Goal: Task Accomplishment & Management: Manage account settings

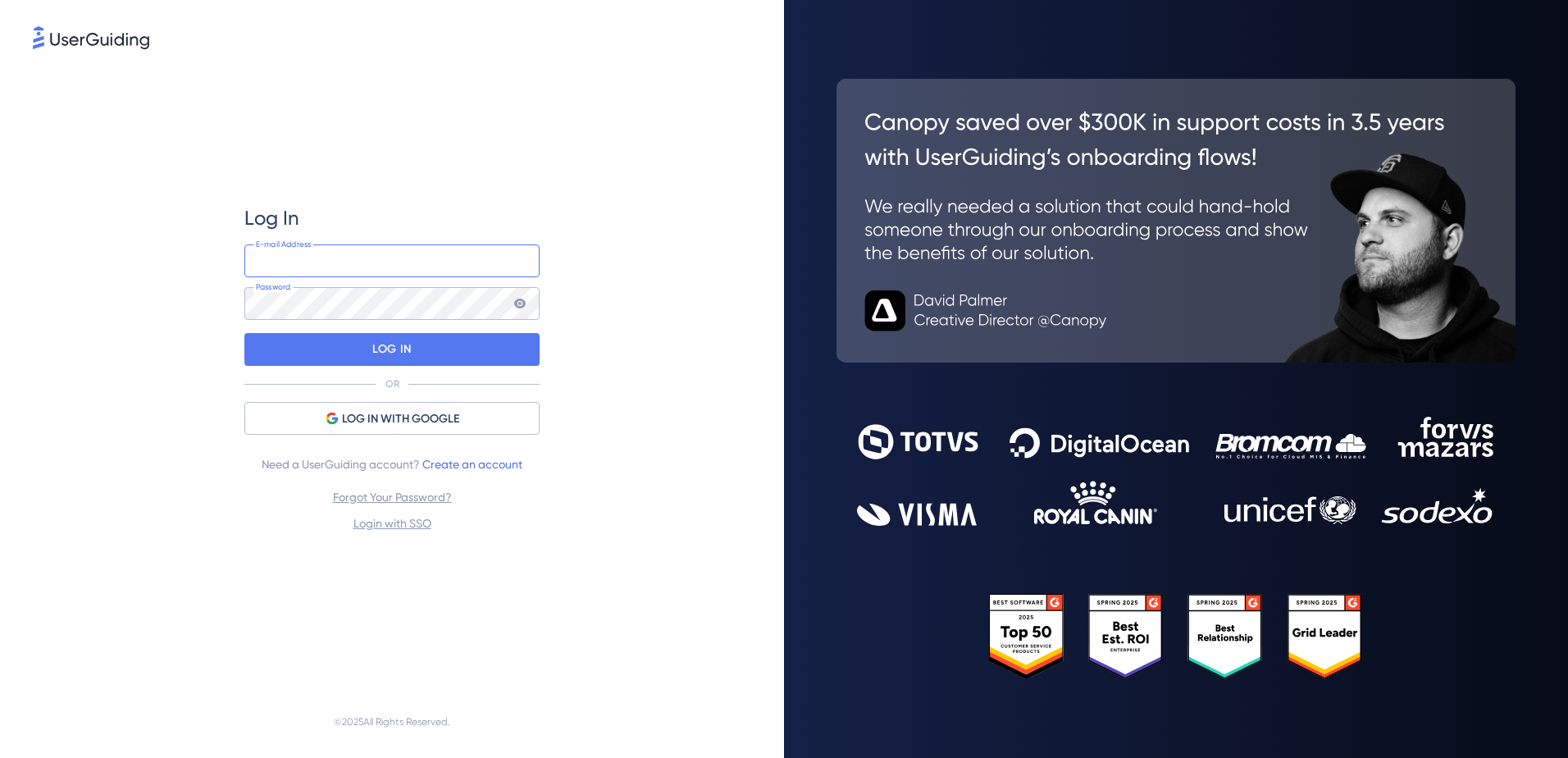
click at [345, 257] on input "email" at bounding box center [392, 261] width 295 height 33
type input "[EMAIL_ADDRESS][DOMAIN_NAME]"
click at [518, 303] on icon at bounding box center [521, 304] width 14 height 14
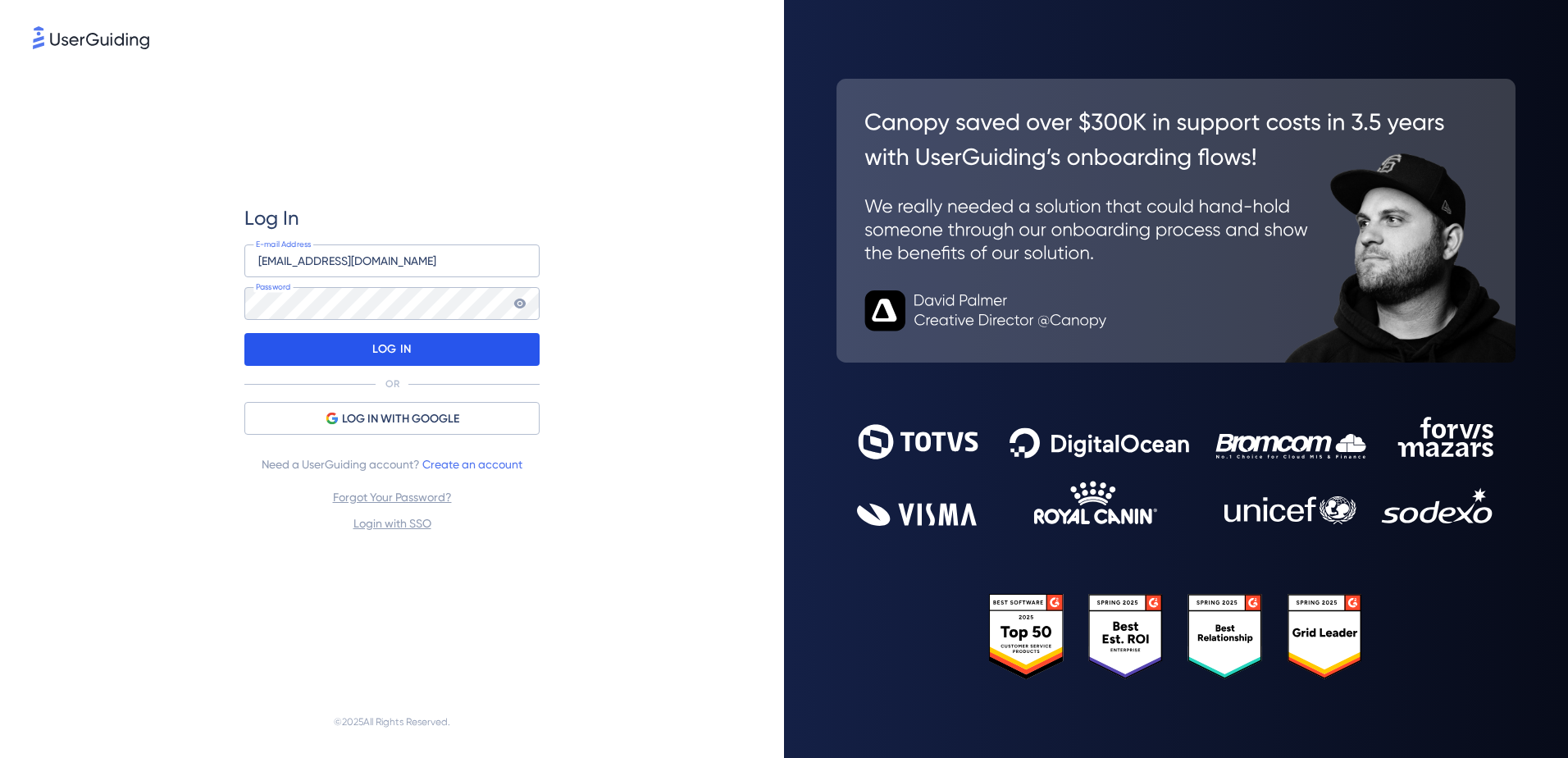
click at [392, 349] on p "LOG IN" at bounding box center [392, 349] width 39 height 26
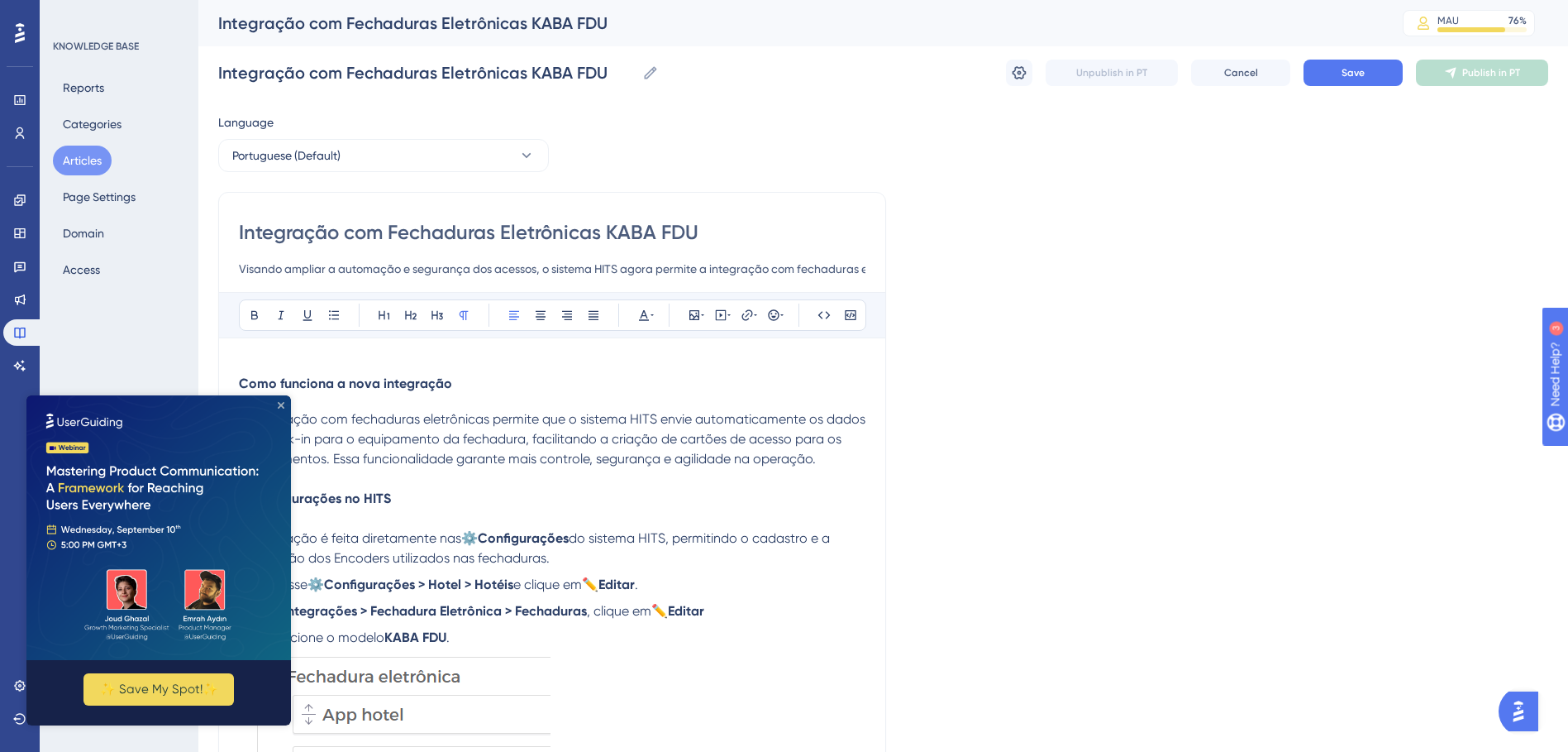
click at [279, 407] on icon "Close Preview" at bounding box center [281, 404] width 7 height 7
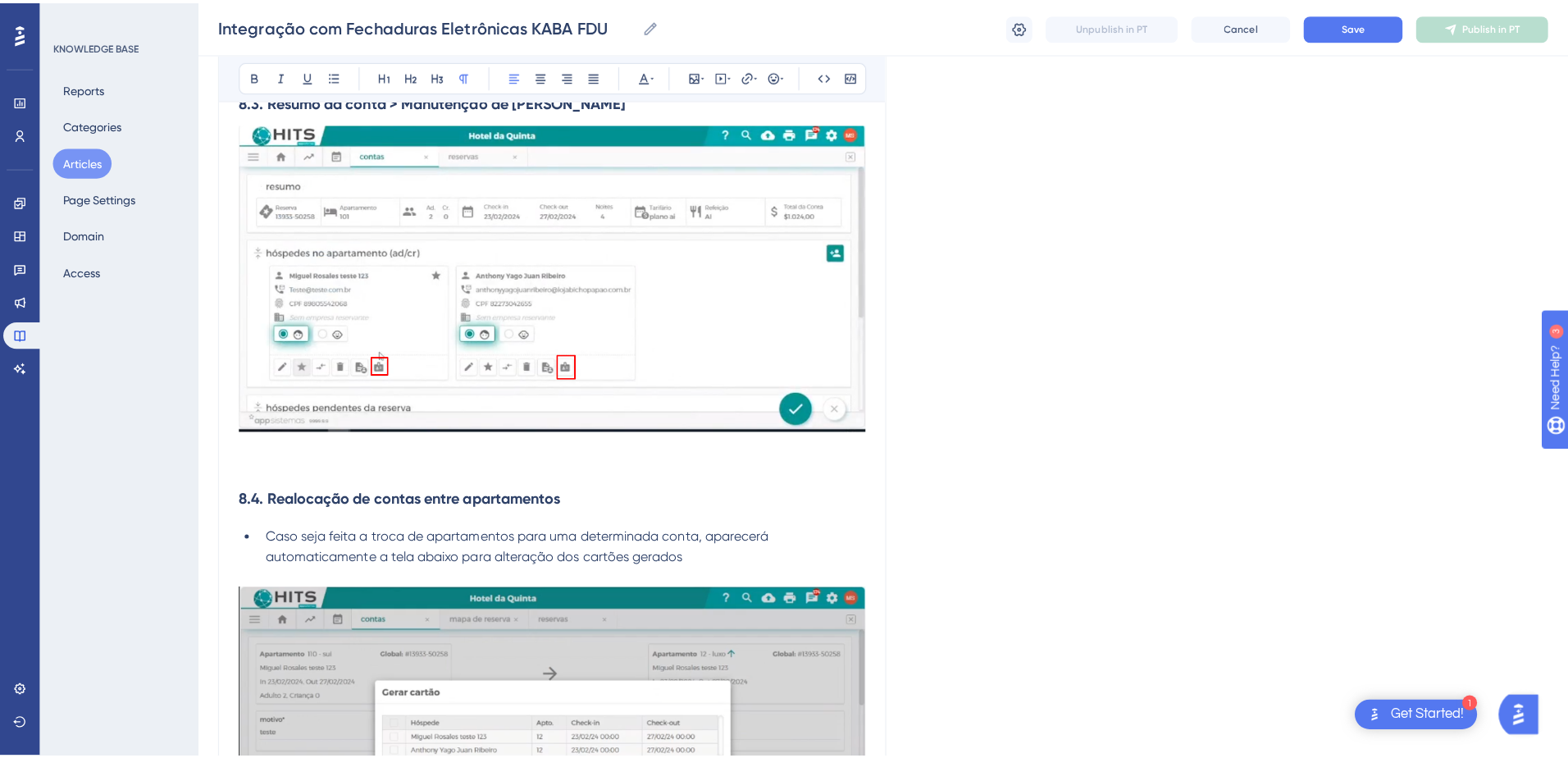
scroll to position [7468, 0]
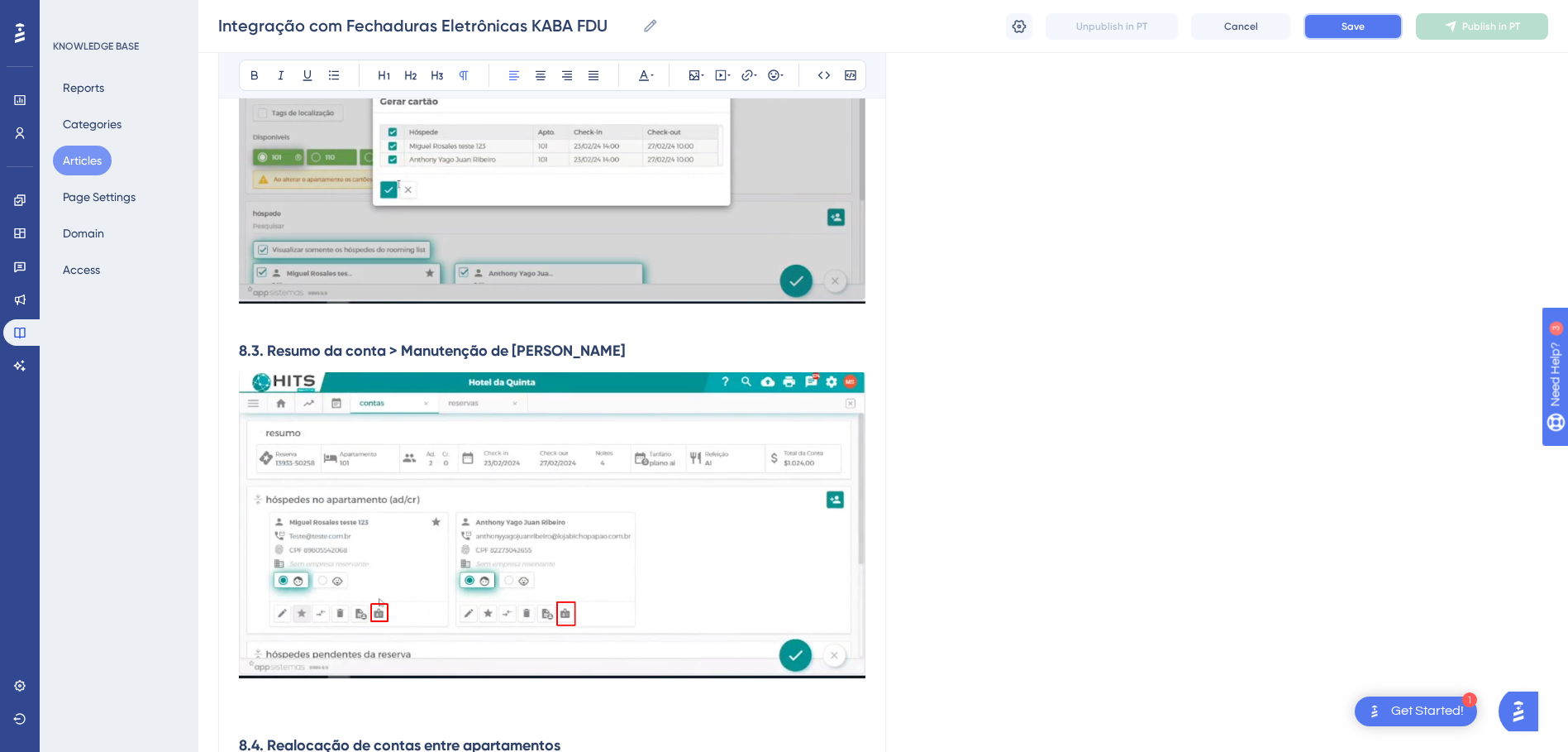
click at [1345, 34] on button "Save" at bounding box center [1353, 26] width 99 height 26
click at [17, 718] on icon at bounding box center [21, 719] width 14 height 14
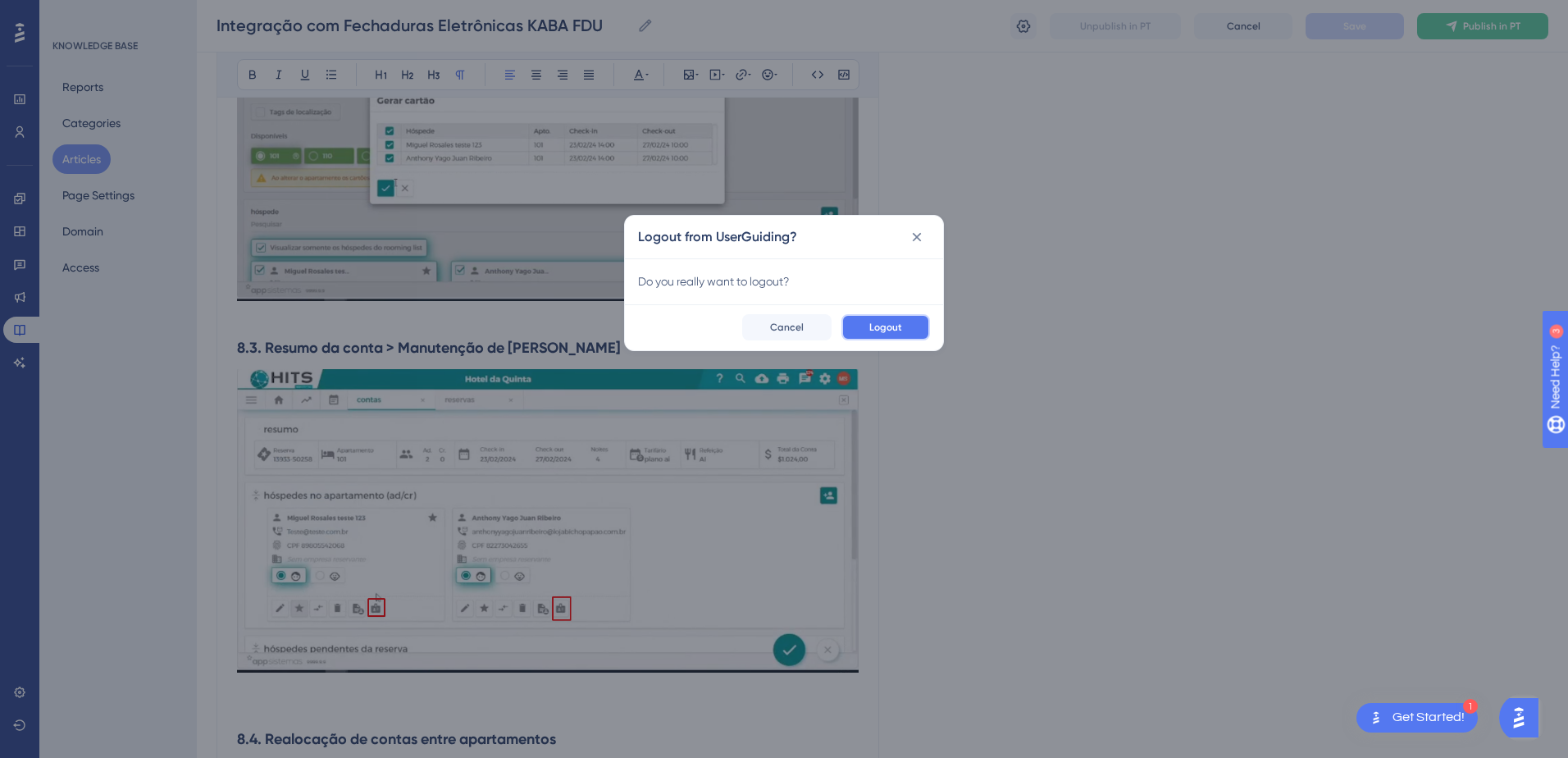
drag, startPoint x: 878, startPoint y: 323, endPoint x: 841, endPoint y: 332, distance: 38.1
click at [876, 322] on span "Logout" at bounding box center [886, 327] width 33 height 14
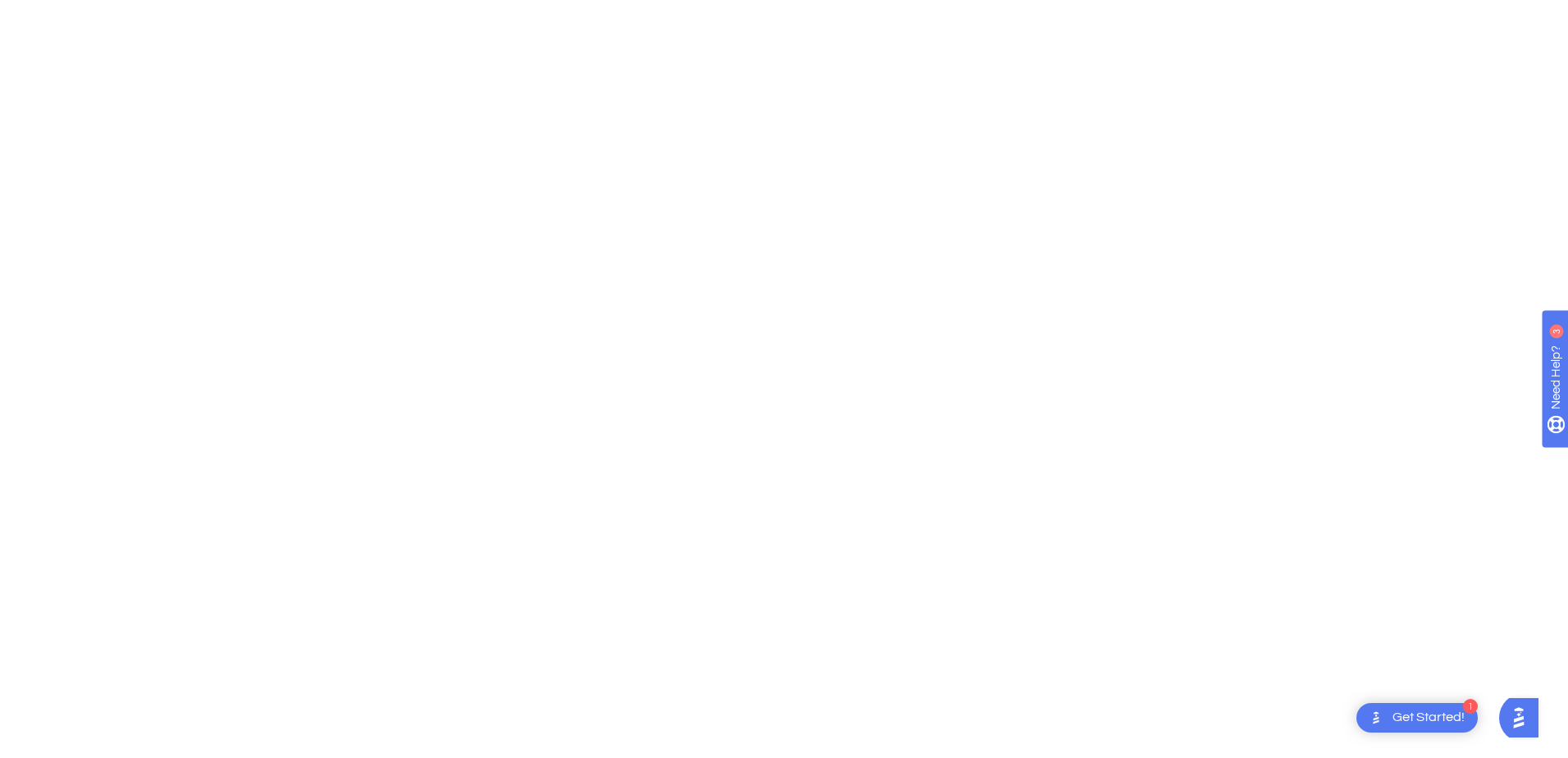
scroll to position [0, 0]
